Goal: Check status: Check status

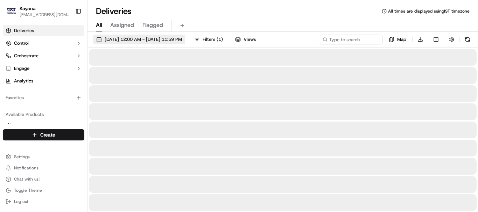
click at [128, 41] on span "[DATE] 12:00 AM - [DATE] 11:59 PM" at bounding box center [143, 39] width 77 height 6
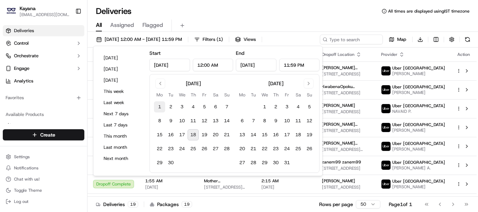
click at [162, 109] on button "1" at bounding box center [159, 106] width 11 height 11
type input "[DATE]"
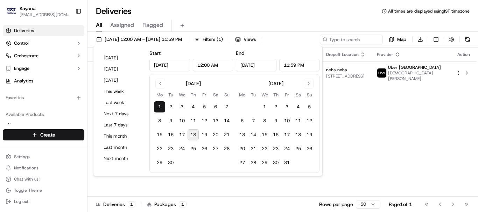
click at [194, 136] on button "18" at bounding box center [192, 134] width 11 height 11
type input "[DATE]"
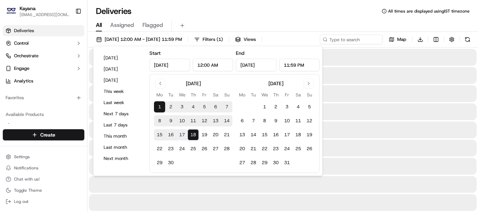
click at [235, 9] on div "Deliveries All times are displayed using IST timezone" at bounding box center [282, 11] width 390 height 11
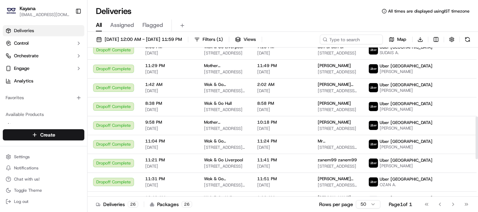
scroll to position [371, 0]
